Goal: Information Seeking & Learning: Learn about a topic

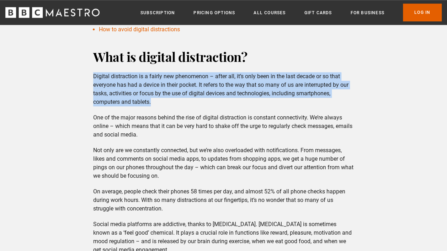
drag, startPoint x: 94, startPoint y: 83, endPoint x: 190, endPoint y: 108, distance: 98.8
click at [190, 106] on p "Digital distraction is a fairly new phenomenon – after all, it’s only been in t…" at bounding box center [223, 89] width 260 height 34
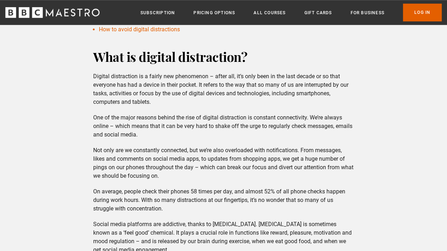
drag, startPoint x: 190, startPoint y: 108, endPoint x: 228, endPoint y: 119, distance: 39.6
click at [228, 119] on div "What is digital distraction? Digital distraction is a fairly new phenomenon – a…" at bounding box center [223, 183] width 272 height 271
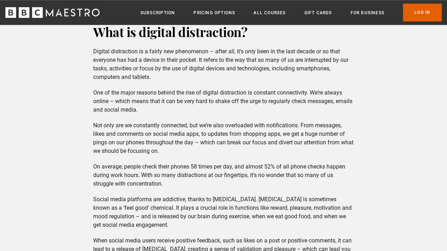
scroll to position [320, 0]
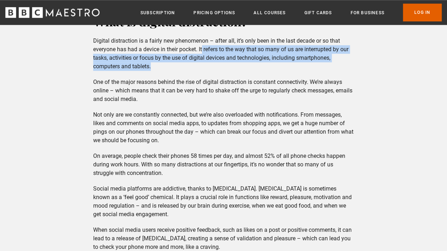
drag, startPoint x: 203, startPoint y: 58, endPoint x: 245, endPoint y: 71, distance: 43.6
click at [245, 71] on p "Digital distraction is a fairly new phenomenon – after all, it’s only been in t…" at bounding box center [223, 54] width 260 height 34
drag, startPoint x: 245, startPoint y: 71, endPoint x: 255, endPoint y: 79, distance: 13.2
click at [255, 71] on p "Digital distraction is a fairly new phenomenon – after all, it’s only been in t…" at bounding box center [223, 54] width 260 height 34
click at [202, 71] on p "Digital distraction is a fairly new phenomenon – after all, it’s only been in t…" at bounding box center [223, 54] width 260 height 34
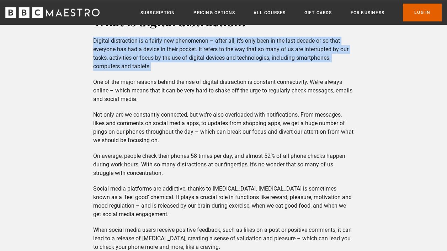
drag, startPoint x: 88, startPoint y: 47, endPoint x: 246, endPoint y: 72, distance: 159.0
click at [246, 72] on div "What is digital distraction? Digital distraction is a fairly new phenomenon – a…" at bounding box center [223, 147] width 272 height 271
drag, startPoint x: 246, startPoint y: 72, endPoint x: 209, endPoint y: 77, distance: 37.0
click at [209, 71] on p "Digital distraction is a fairly new phenomenon – after all, it’s only been in t…" at bounding box center [223, 54] width 260 height 34
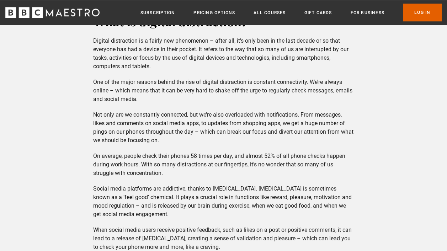
drag, startPoint x: 348, startPoint y: 114, endPoint x: 347, endPoint y: 110, distance: 3.7
click at [349, 113] on div "What is digital distraction? Digital distraction is a fairly new phenomenon – a…" at bounding box center [223, 147] width 272 height 271
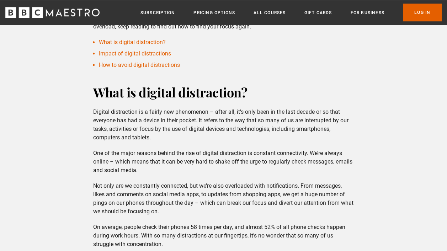
scroll to position [213, 0]
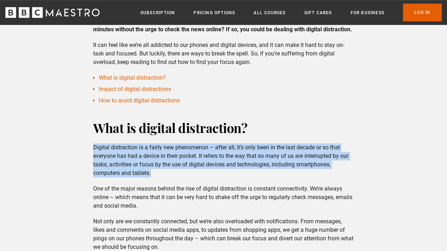
drag, startPoint x: 90, startPoint y: 156, endPoint x: 207, endPoint y: 181, distance: 119.9
click at [207, 181] on div "What is digital distraction? Digital distraction is a fairly new phenomenon – a…" at bounding box center [223, 254] width 272 height 271
copy p "Digital distraction is a fairly new phenomenon – after all, it’s only been in t…"
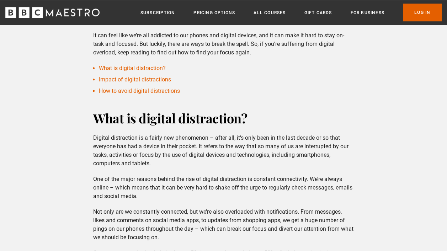
scroll to position [249, 0]
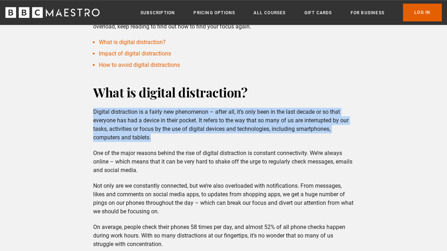
drag, startPoint x: 92, startPoint y: 119, endPoint x: 205, endPoint y: 147, distance: 115.9
click at [205, 147] on div "What is digital distraction? Digital distraction is a fairly new phenomenon – a…" at bounding box center [223, 218] width 272 height 271
copy p "Digital distraction is a fairly new phenomenon – after all, it’s only been in t…"
